Goal: Task Accomplishment & Management: Use online tool/utility

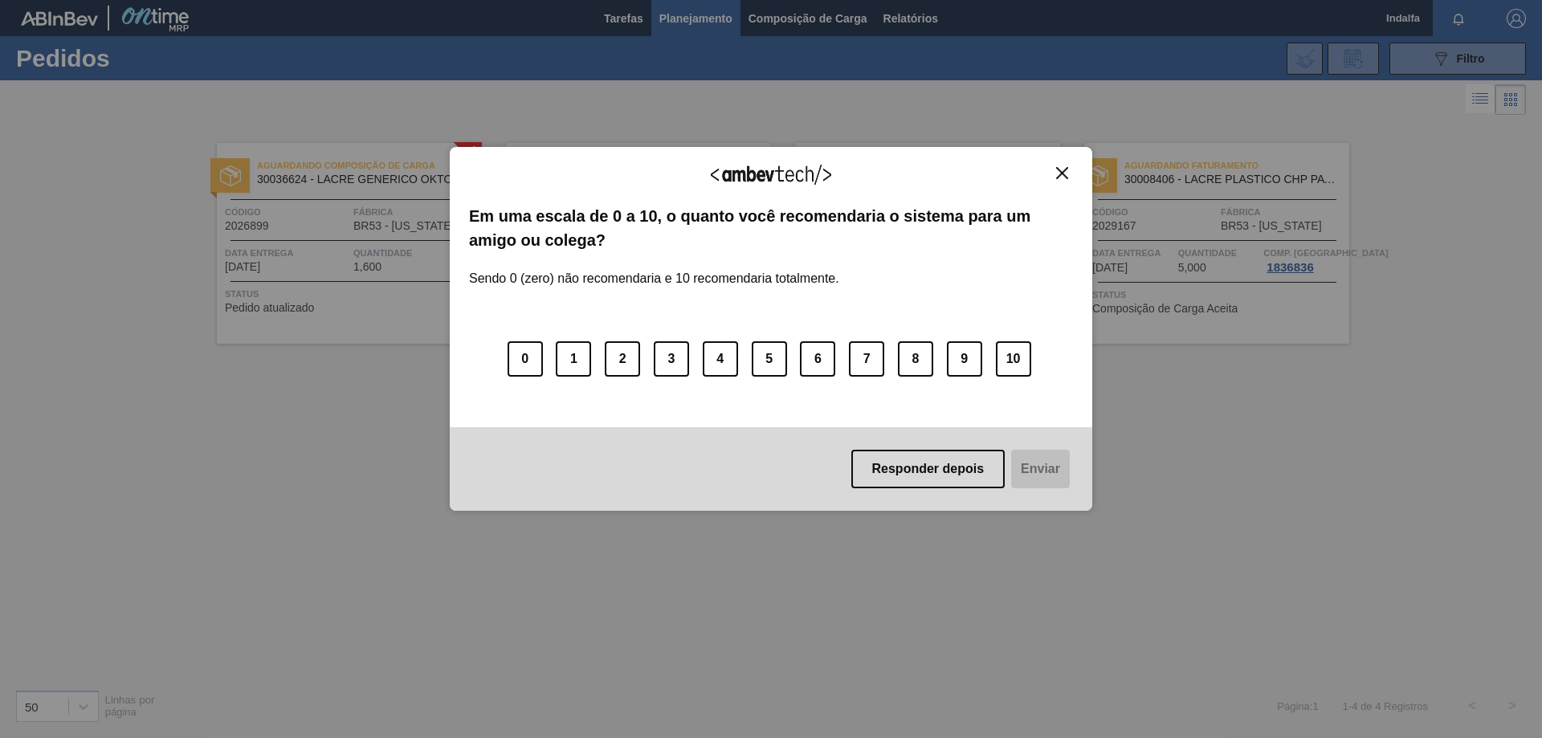
click at [1070, 177] on button "Close" at bounding box center [1062, 173] width 22 height 14
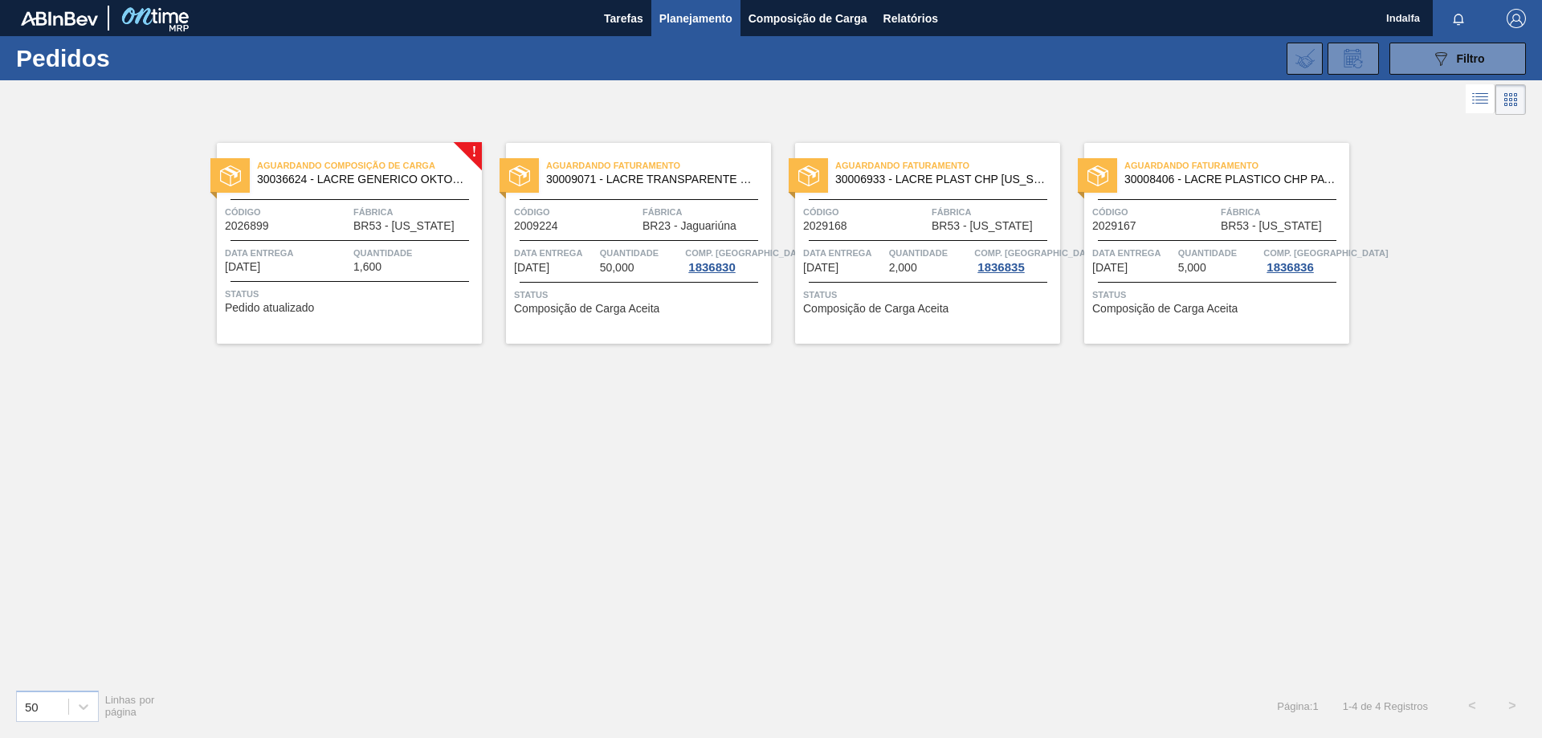
click at [401, 263] on div "Quantidade 1,600" at bounding box center [415, 259] width 124 height 28
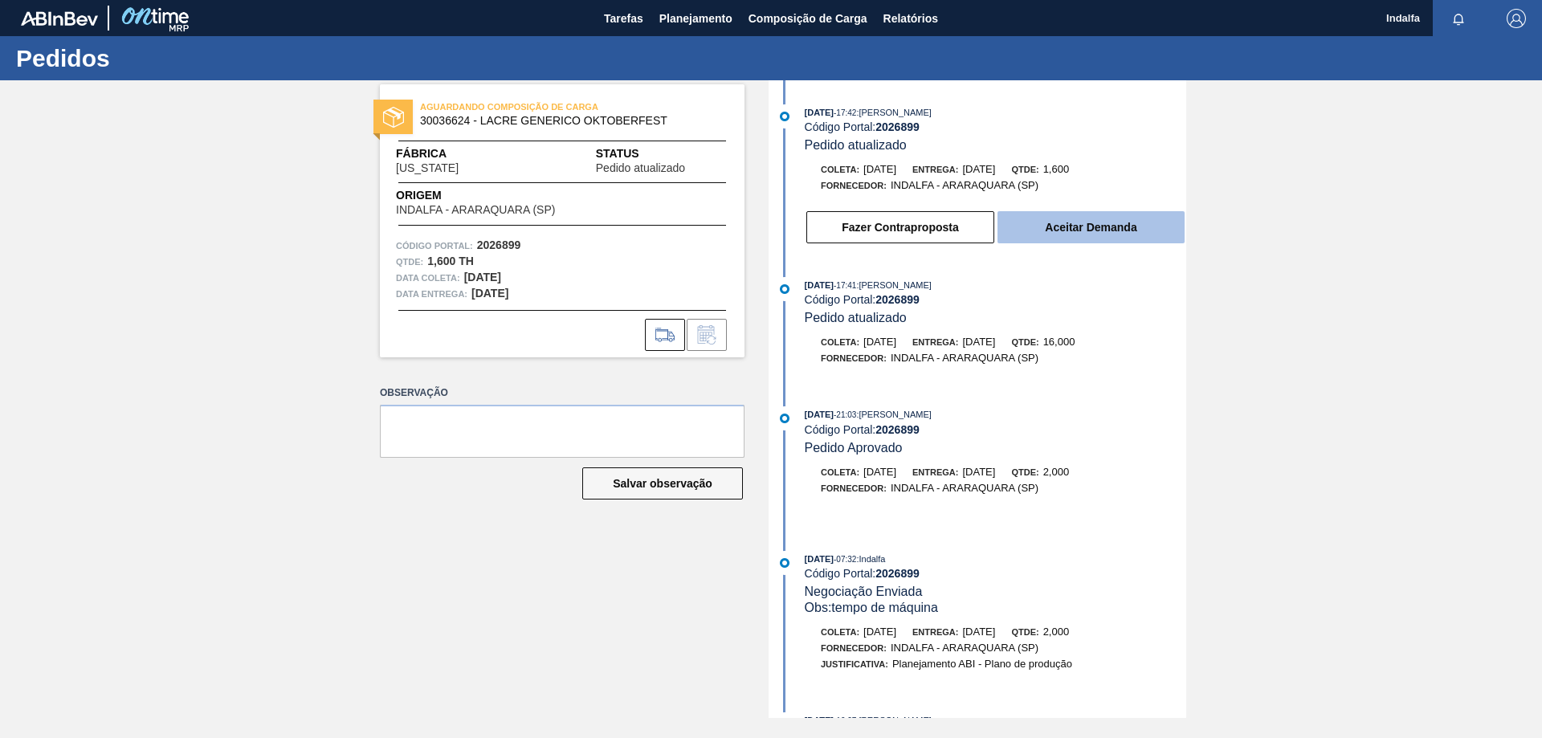
click at [1045, 234] on button "Aceitar Demanda" at bounding box center [1090, 227] width 187 height 32
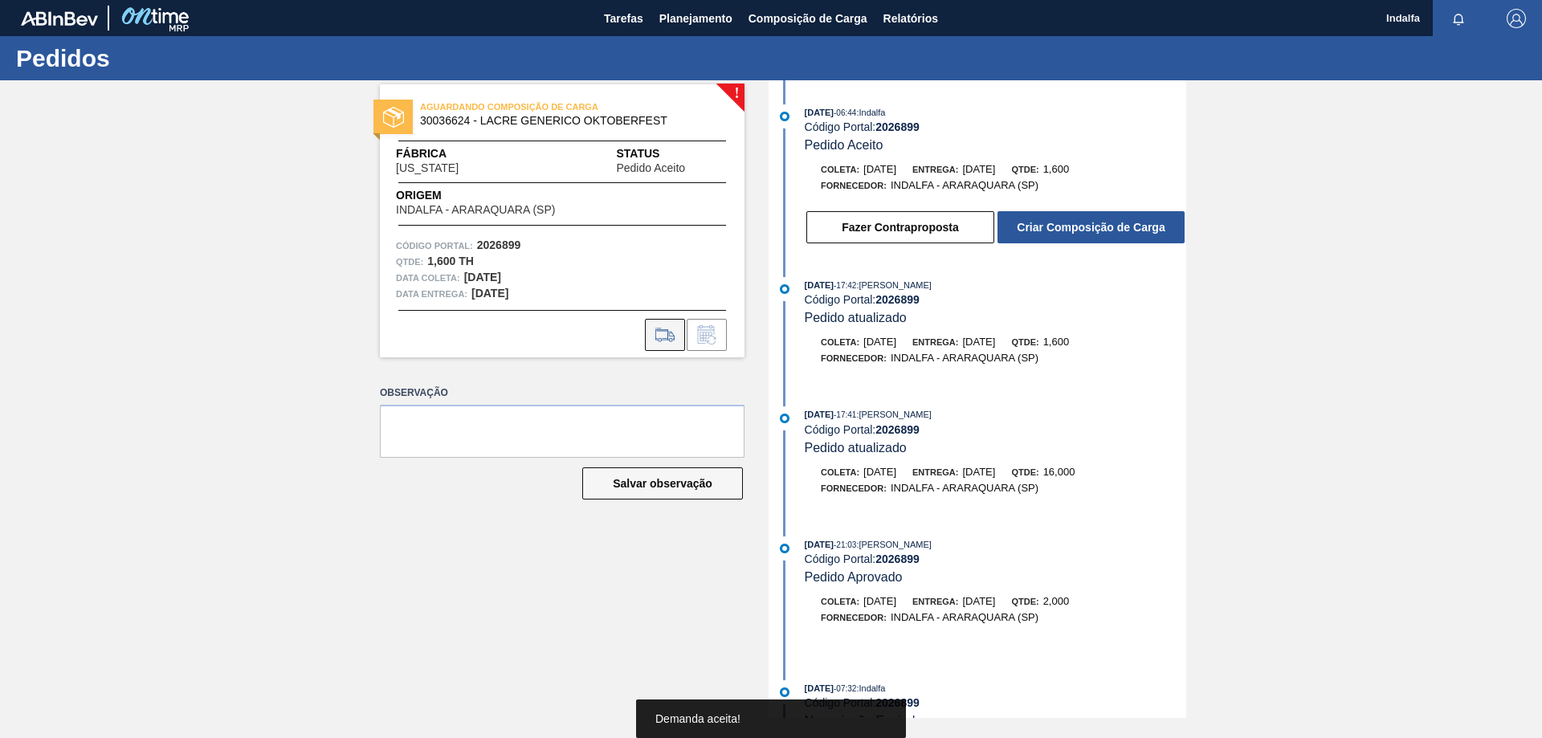
click at [665, 330] on icon at bounding box center [665, 334] width 26 height 19
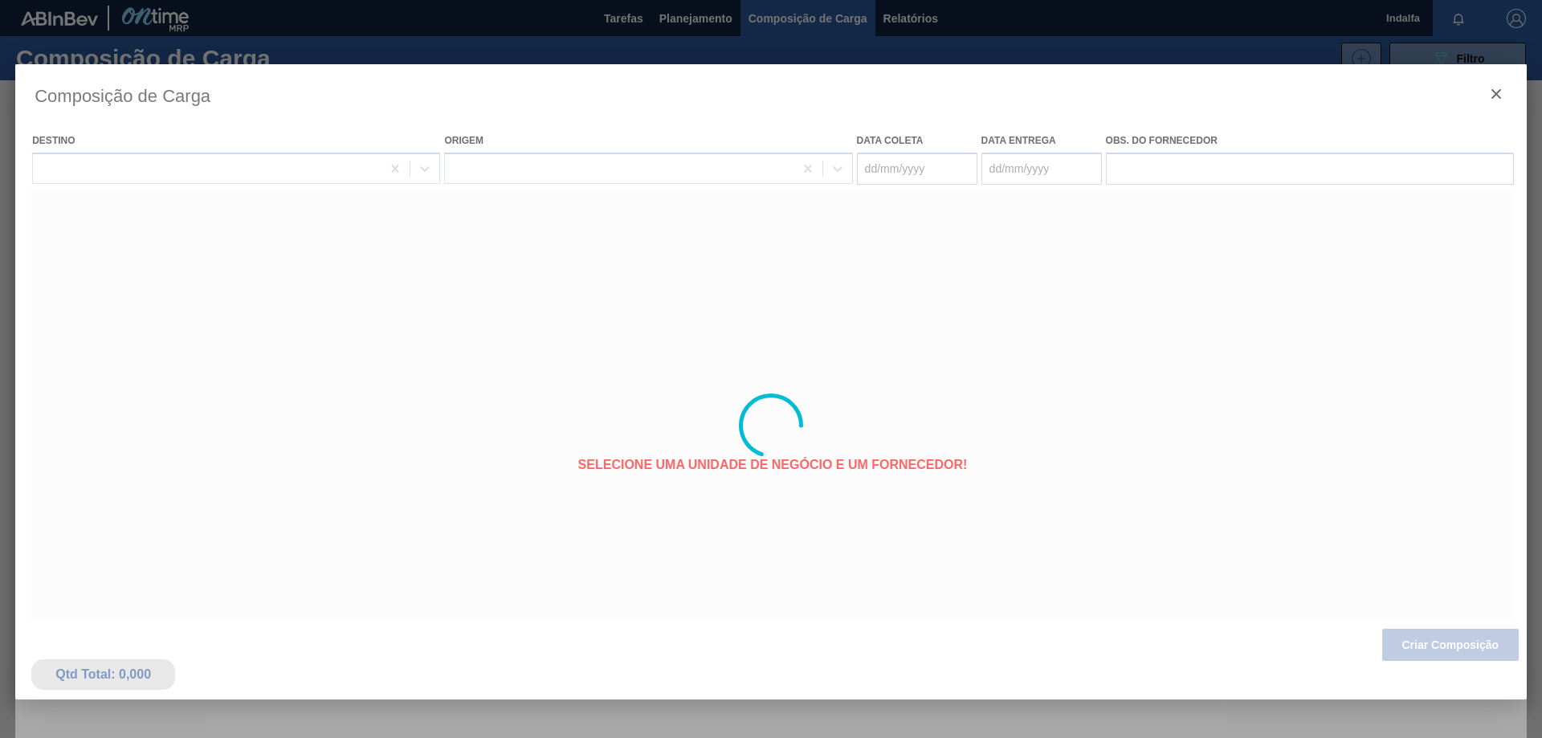
type coleta "[DATE]"
type entrega "[DATE]"
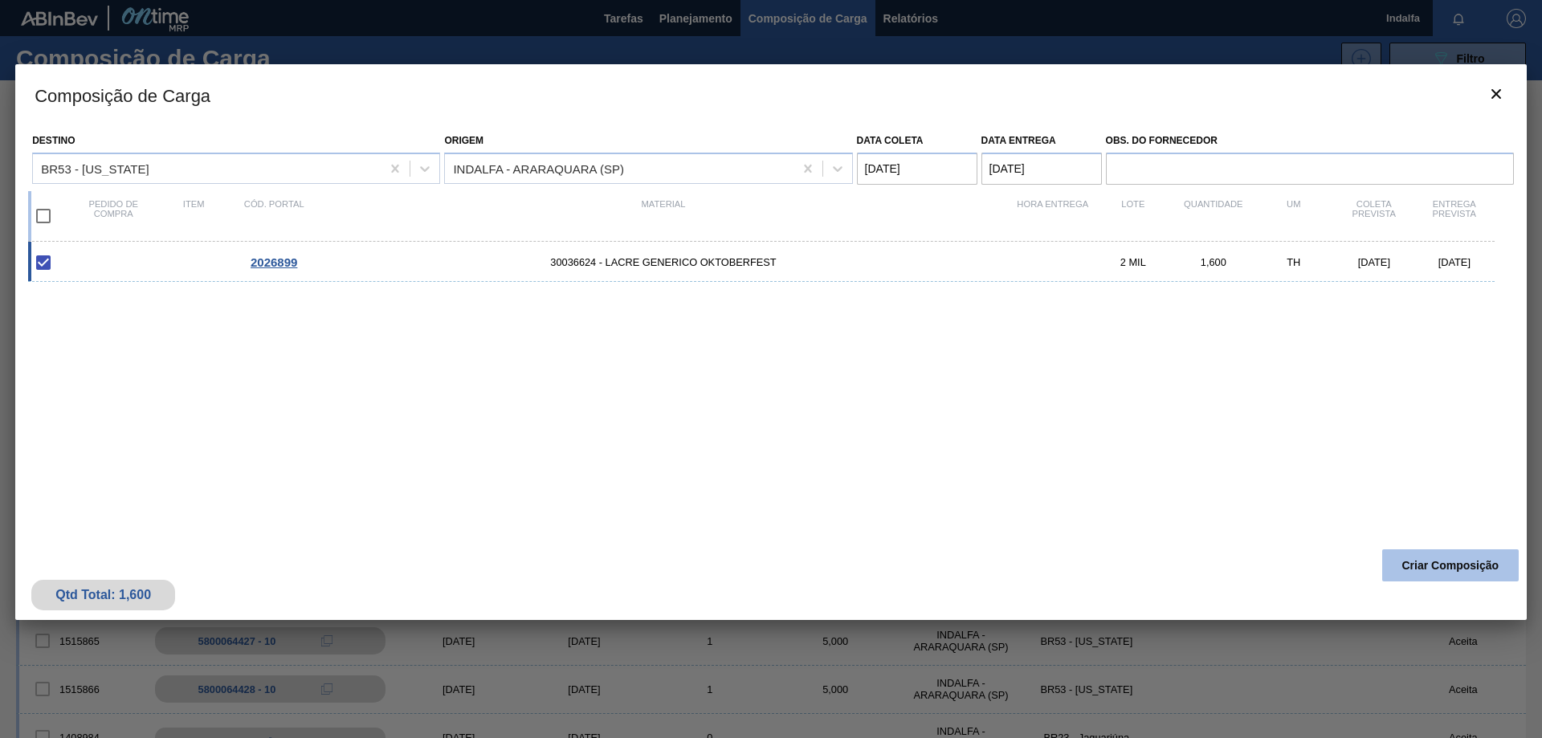
click at [1428, 569] on button "Criar Composição" at bounding box center [1450, 565] width 137 height 32
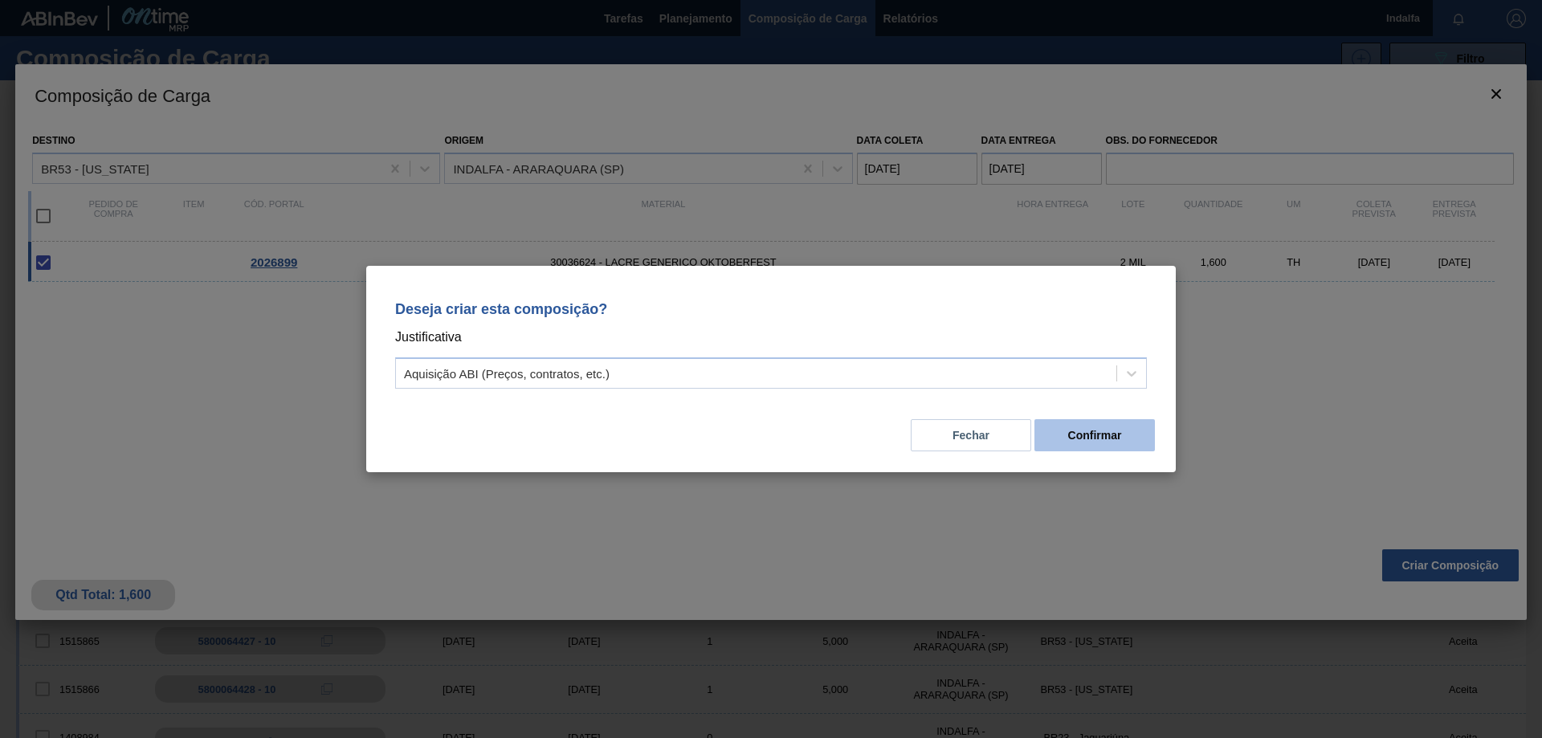
click at [1057, 434] on button "Confirmar" at bounding box center [1094, 435] width 120 height 32
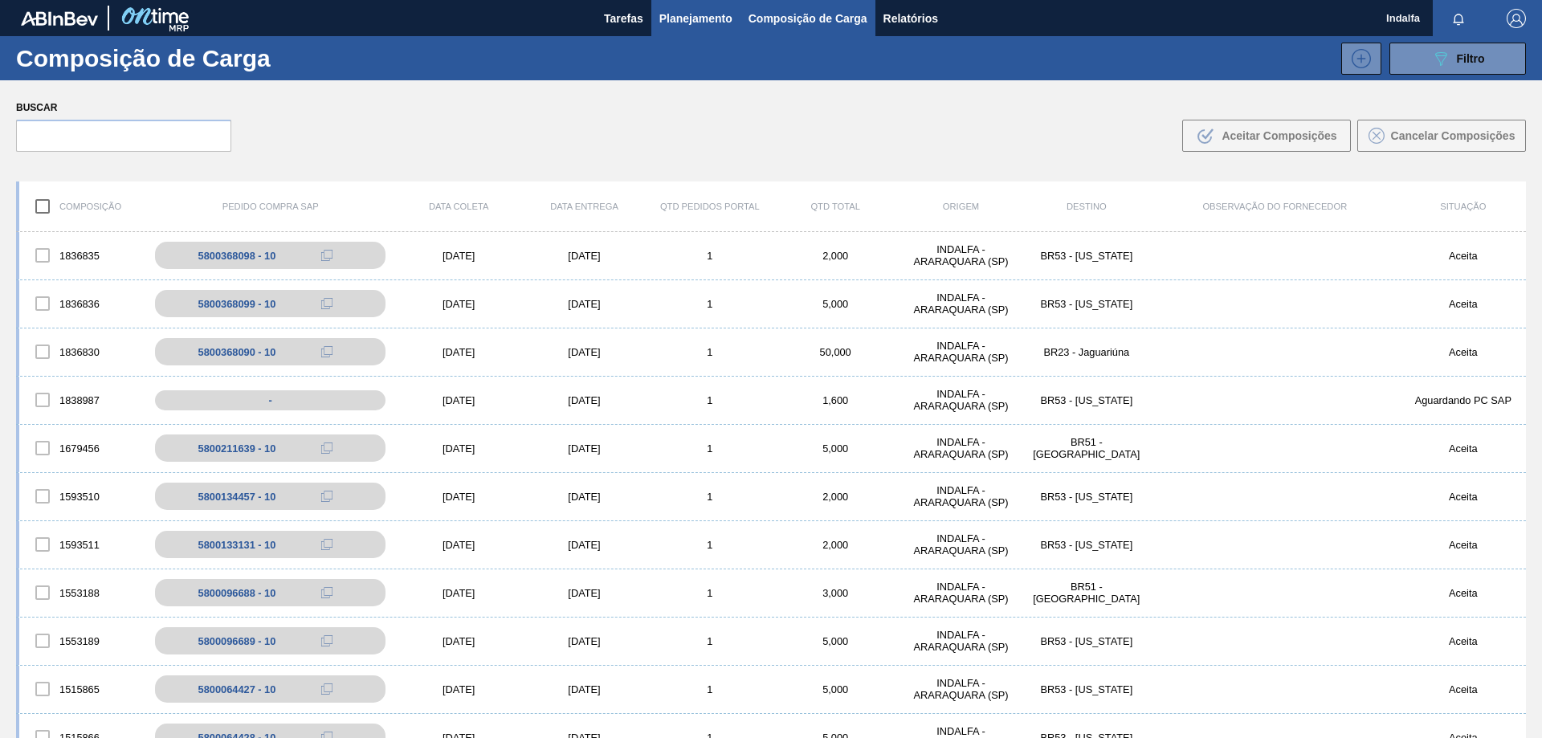
click at [707, 21] on span "Planejamento" at bounding box center [695, 18] width 73 height 19
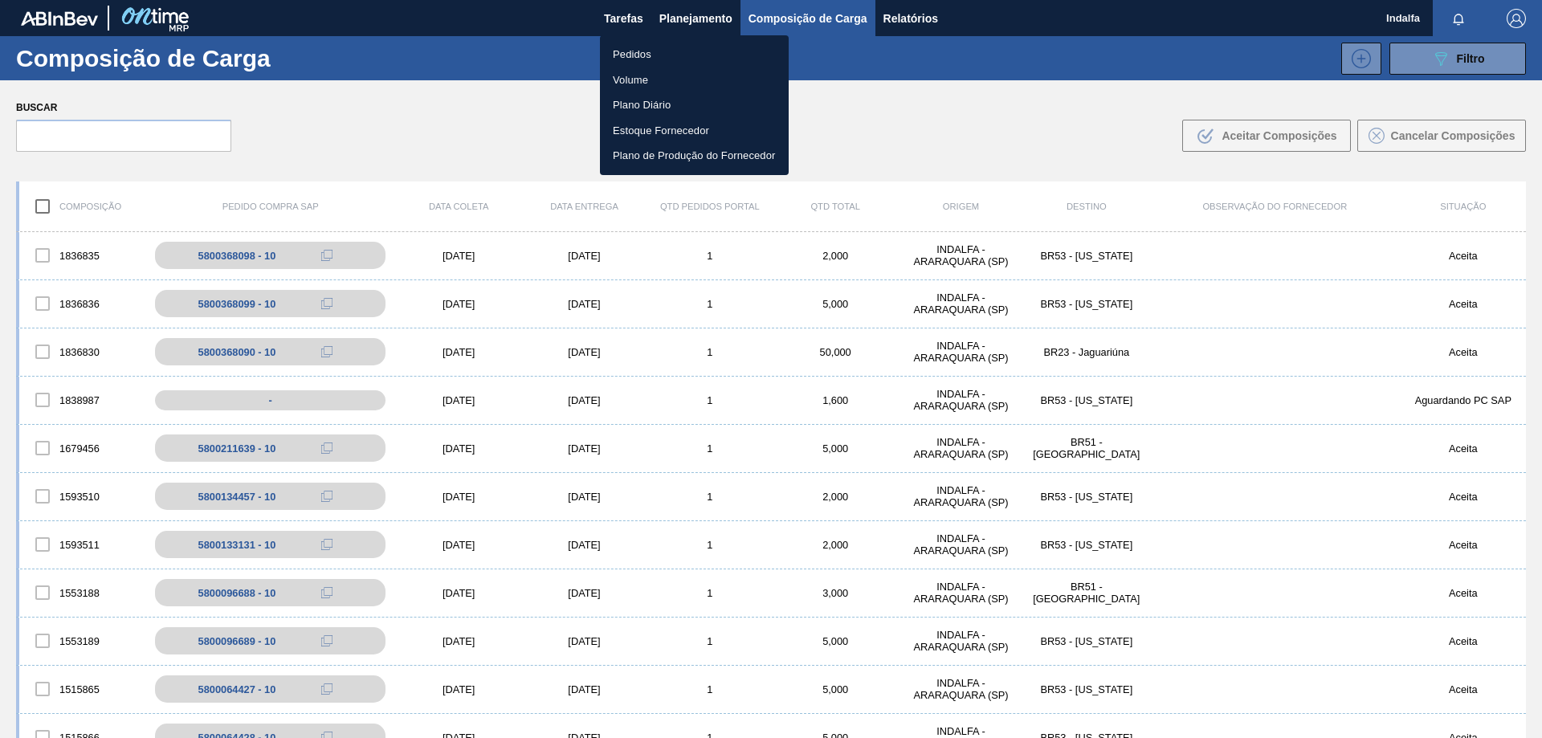
click at [659, 59] on li "Pedidos" at bounding box center [694, 55] width 189 height 26
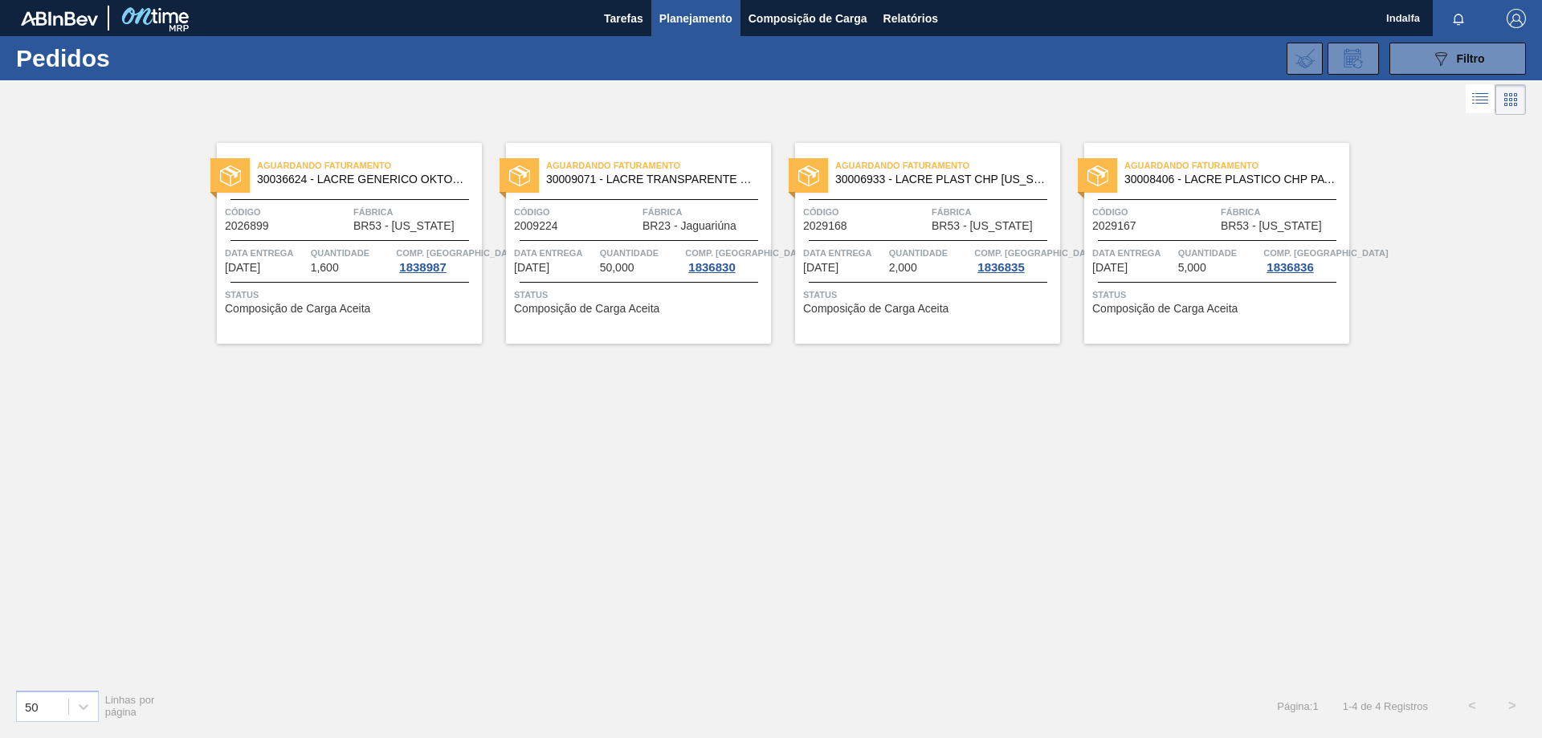
click at [401, 259] on span "Comp. [GEOGRAPHIC_DATA]" at bounding box center [458, 253] width 124 height 16
click at [260, 210] on span "Código" at bounding box center [287, 212] width 124 height 16
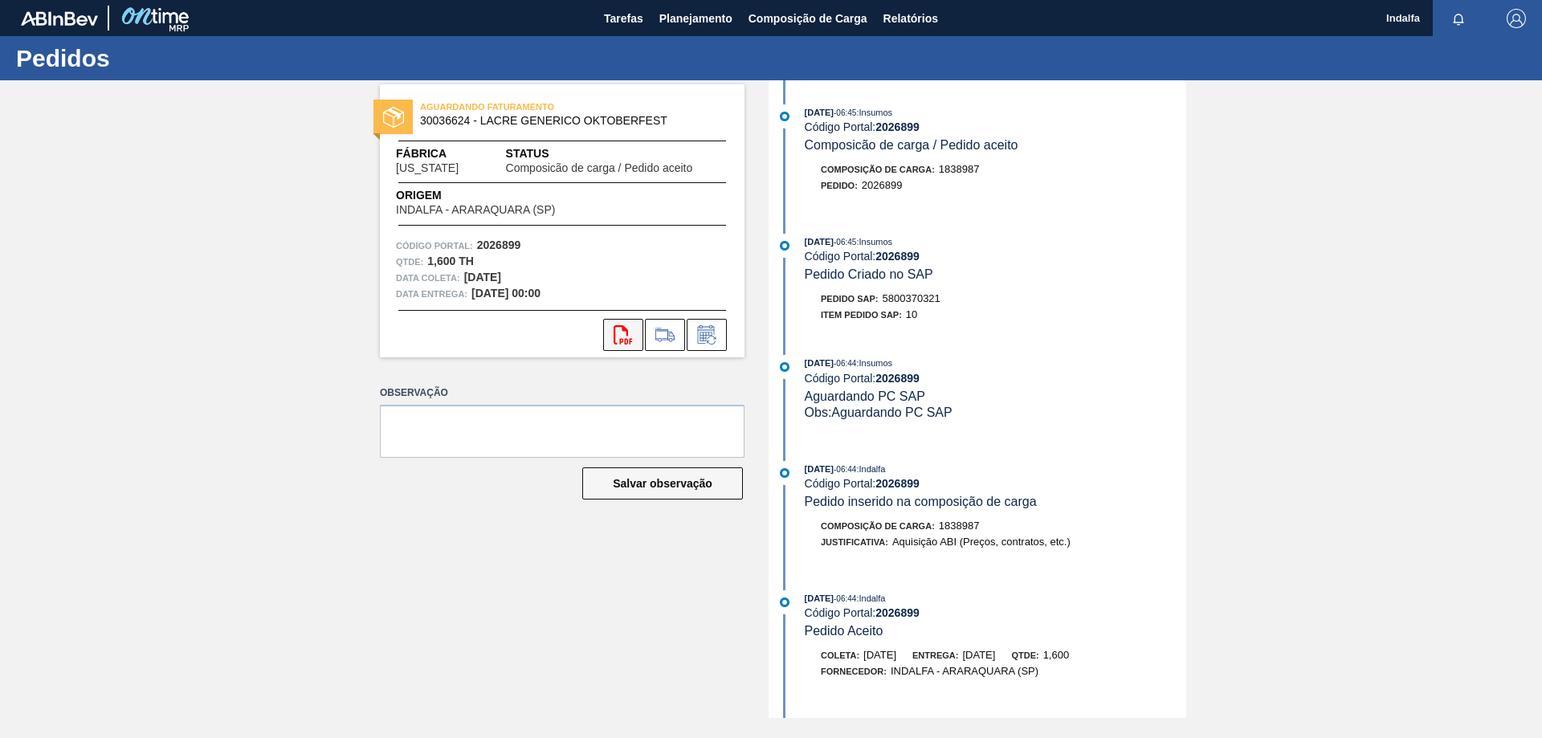
click at [628, 331] on icon "svg{fill:#ff0000}" at bounding box center [622, 334] width 19 height 19
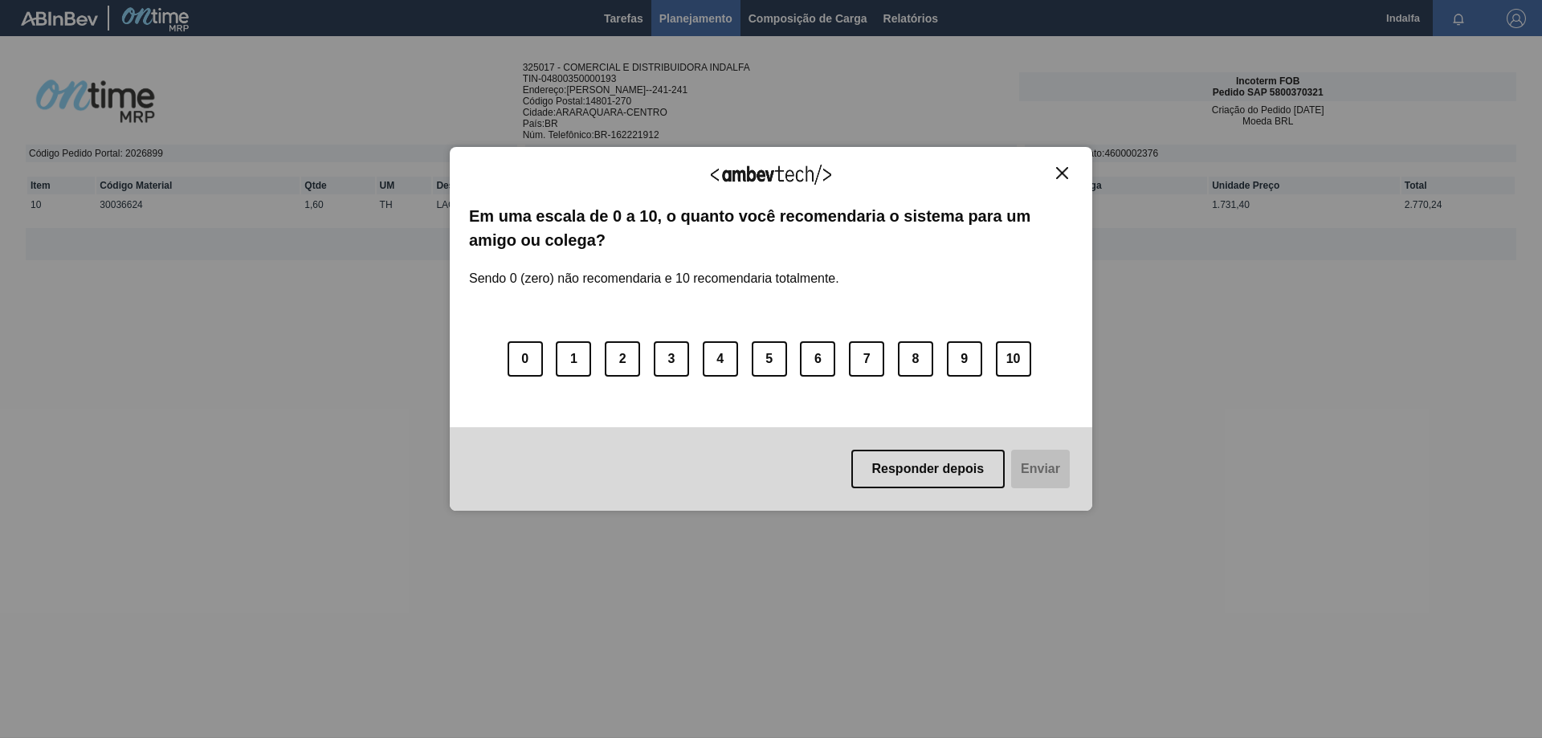
click at [1066, 173] on img "Close" at bounding box center [1062, 173] width 12 height 12
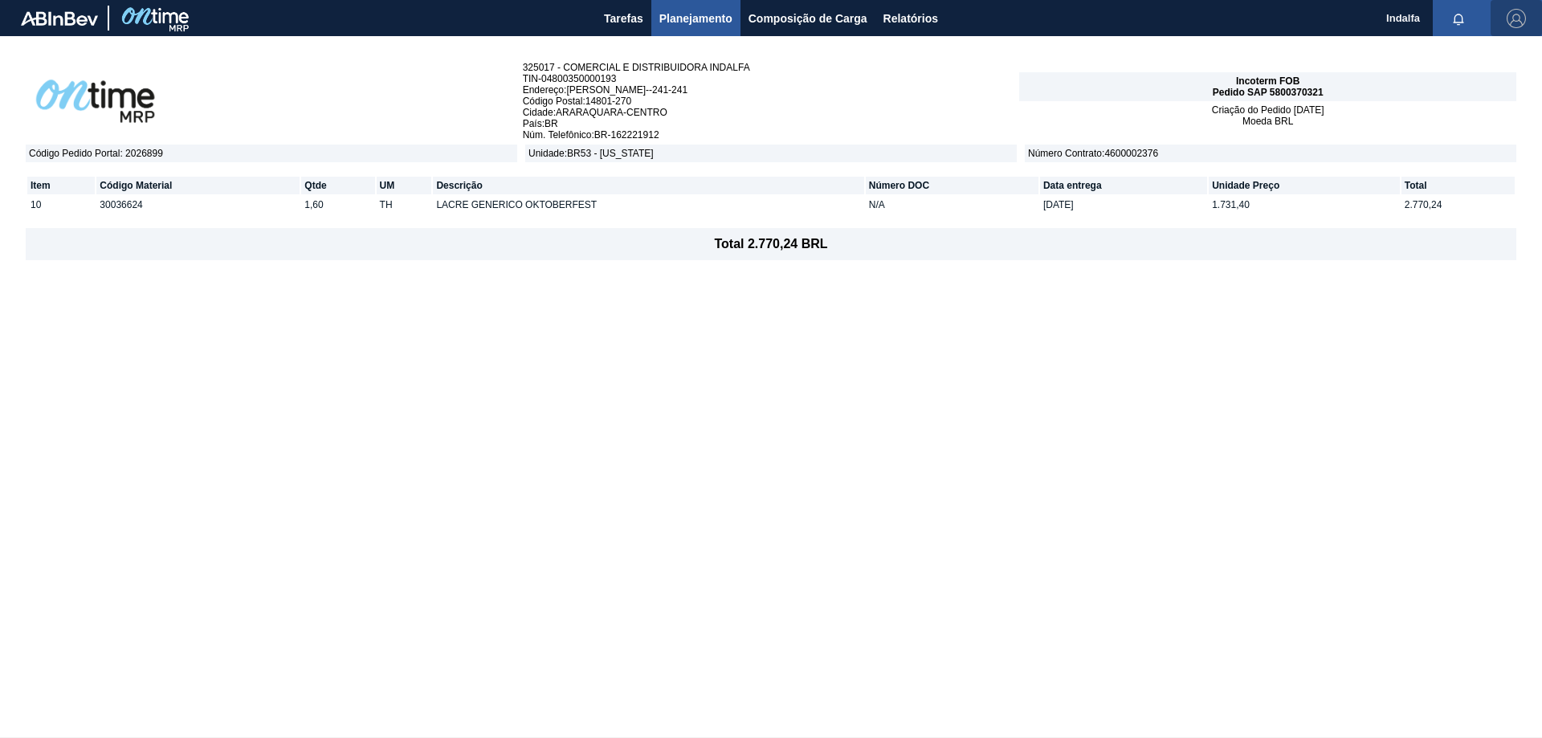
click at [1505, 20] on span "button" at bounding box center [1516, 18] width 39 height 19
click at [1444, 137] on li "Sair" at bounding box center [1468, 143] width 122 height 29
